Goal: Check status

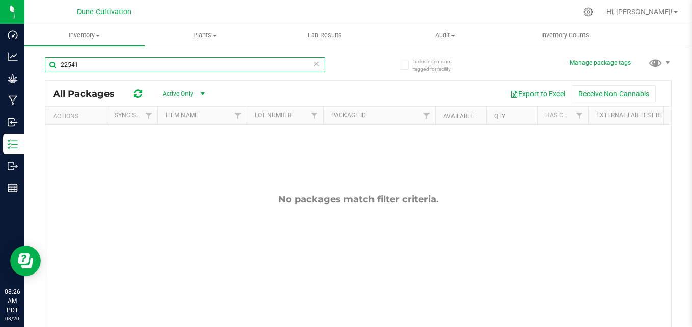
click at [189, 64] on input "22541" at bounding box center [185, 64] width 280 height 15
type input "22535"
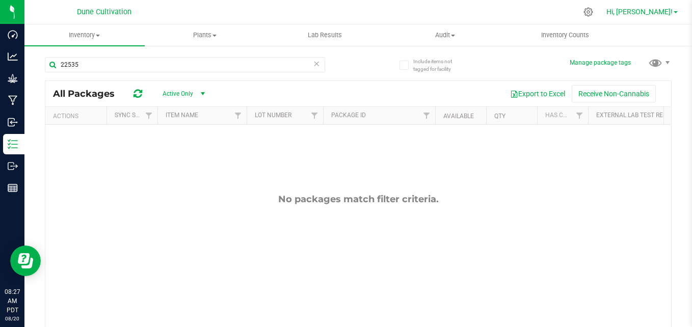
click at [648, 11] on span "Hi, [PERSON_NAME]!" at bounding box center [640, 12] width 66 height 8
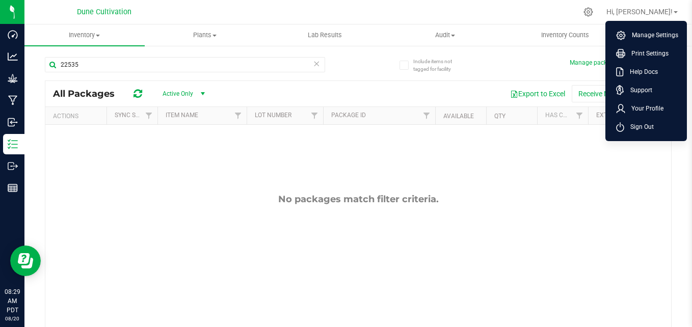
drag, startPoint x: 628, startPoint y: 172, endPoint x: 580, endPoint y: 173, distance: 48.4
click at [628, 172] on div "No packages match filter criteria." at bounding box center [358, 262] width 626 height 275
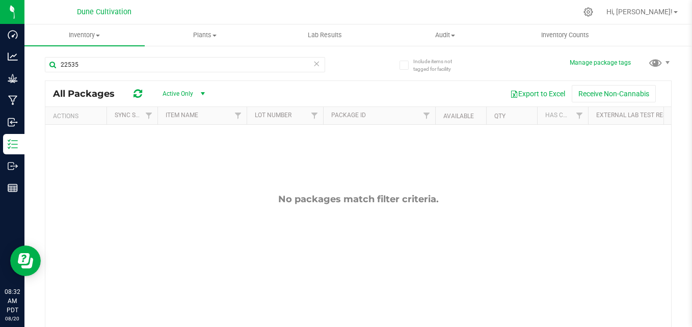
click at [604, 172] on div "No packages match filter criteria." at bounding box center [358, 262] width 626 height 275
